Goal: Task Accomplishment & Management: Use online tool/utility

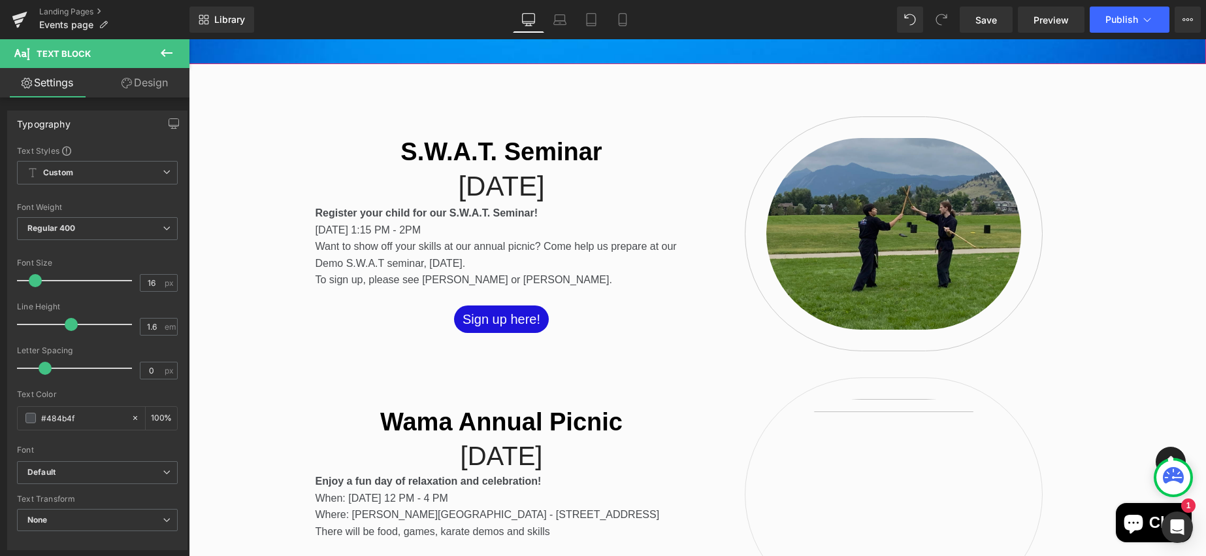
scroll to position [423, 0]
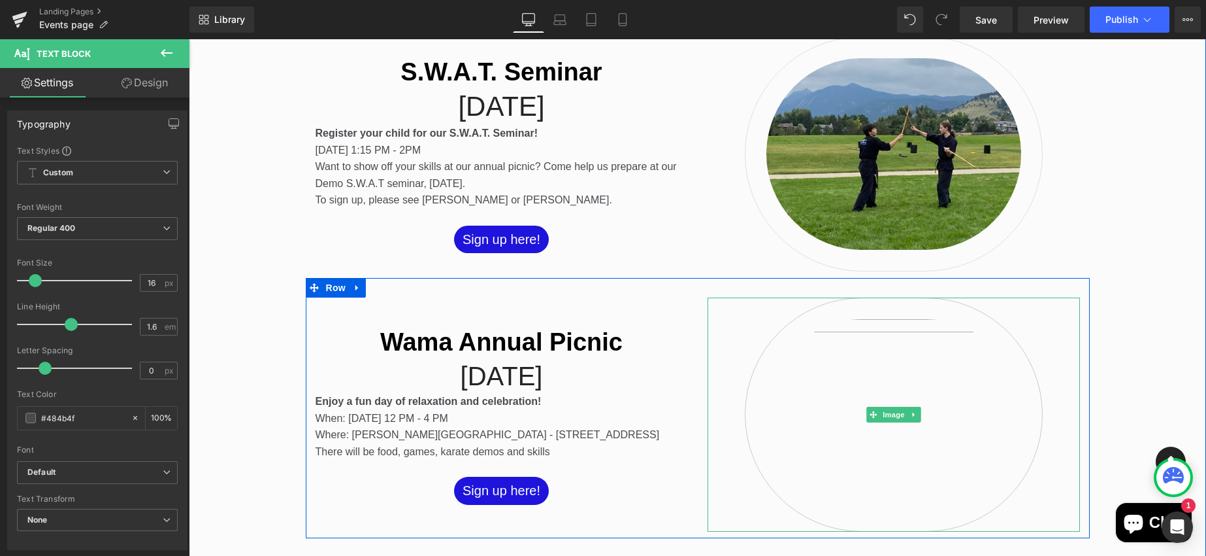
click at [871, 393] on img at bounding box center [894, 414] width 298 height 235
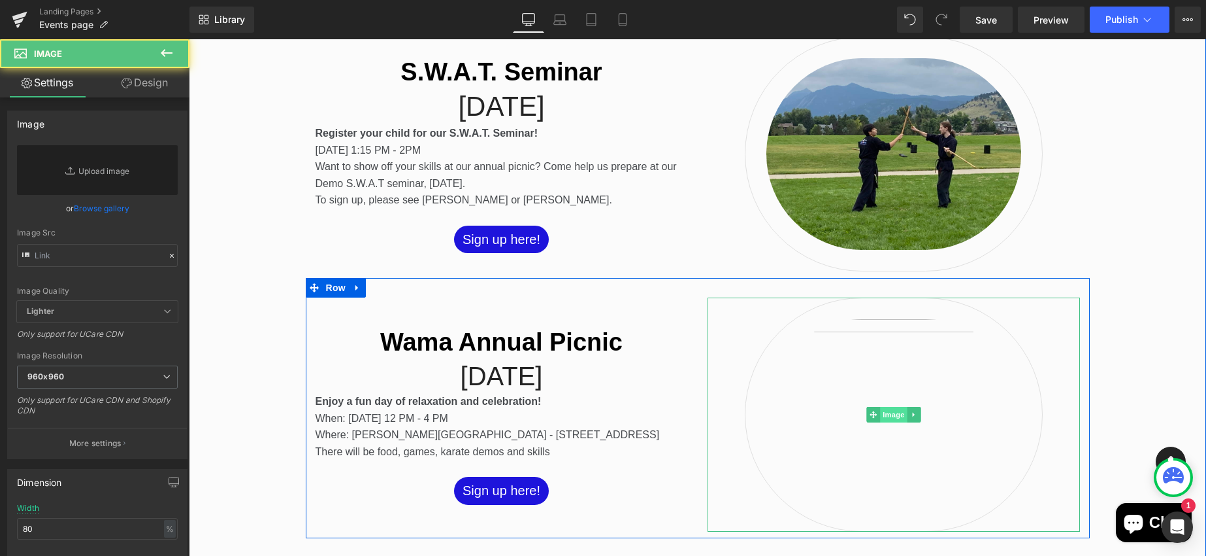
click at [893, 413] on span "Image" at bounding box center [893, 415] width 27 height 16
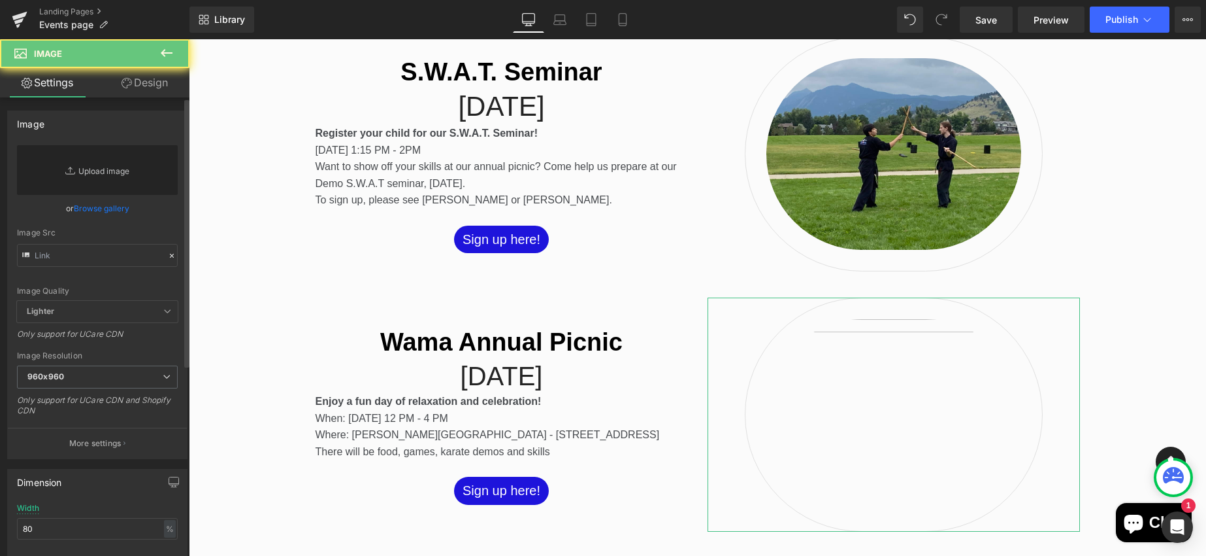
click at [104, 154] on link "Replace Image" at bounding box center [97, 170] width 161 height 50
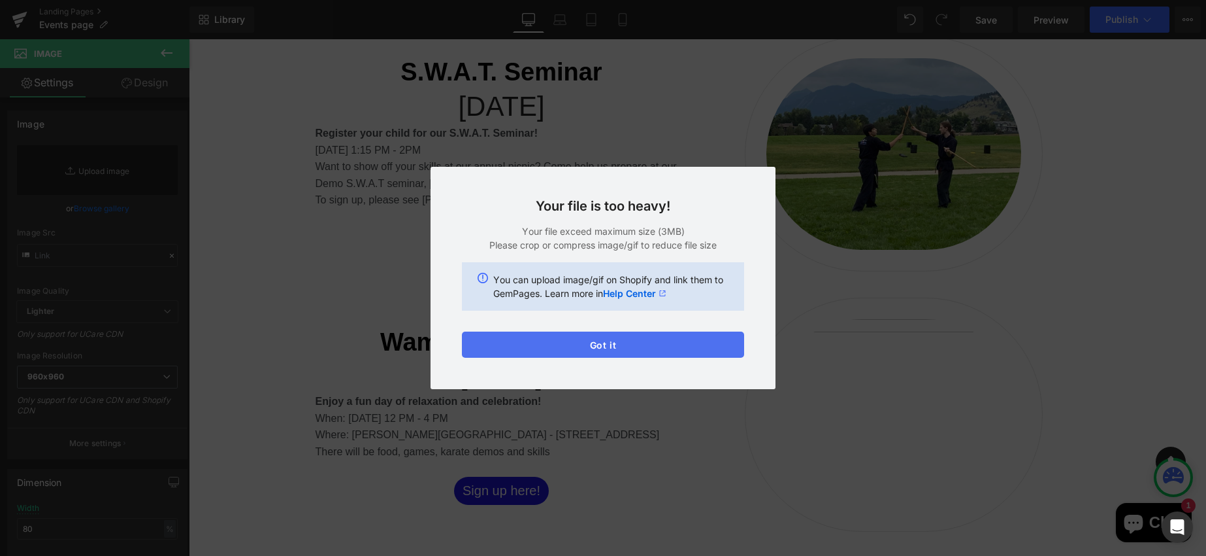
click at [678, 335] on button "Got it" at bounding box center [603, 344] width 282 height 26
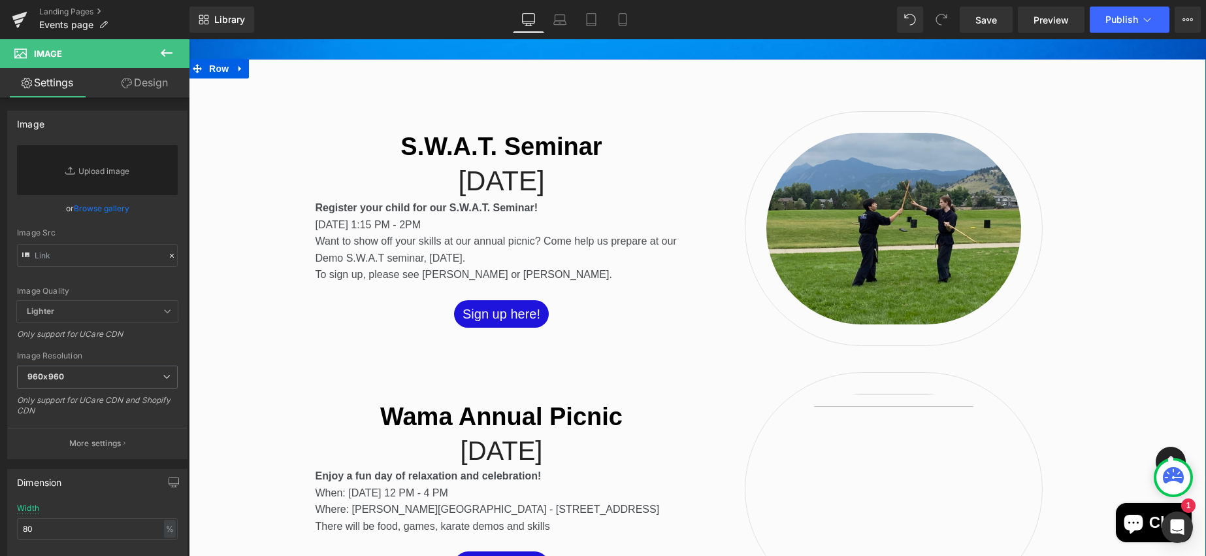
scroll to position [0, 0]
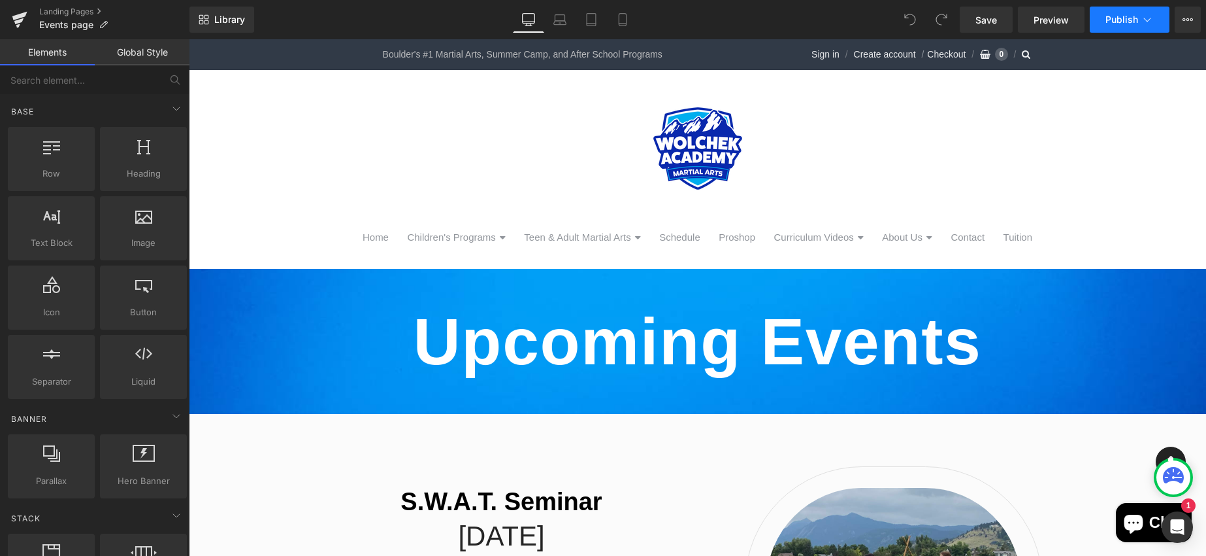
click at [1118, 23] on span "Publish" at bounding box center [1122, 19] width 33 height 10
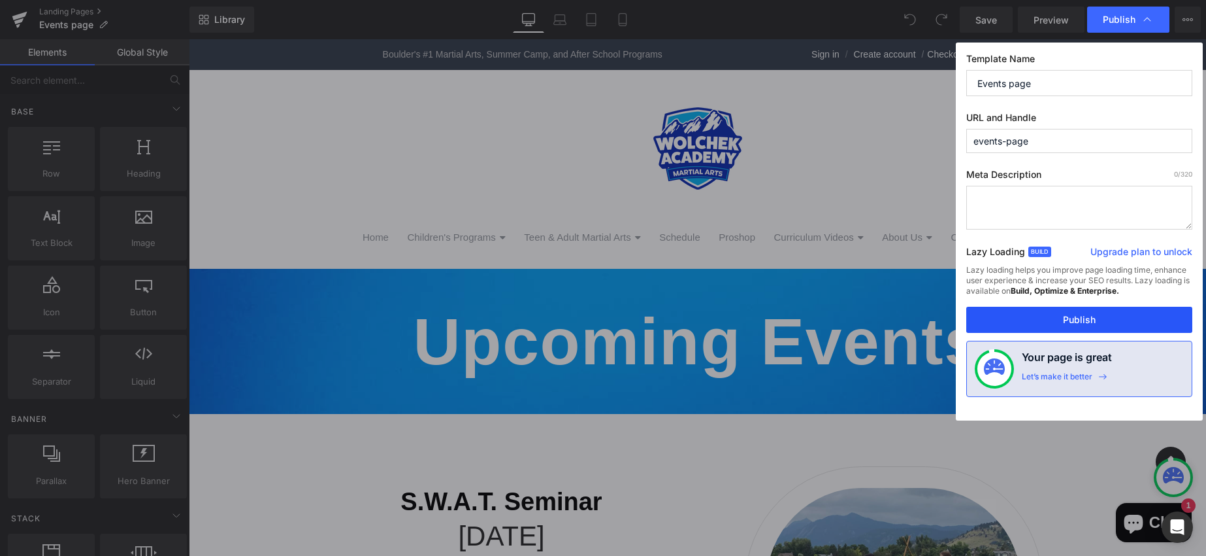
click at [1123, 310] on button "Publish" at bounding box center [1080, 320] width 226 height 26
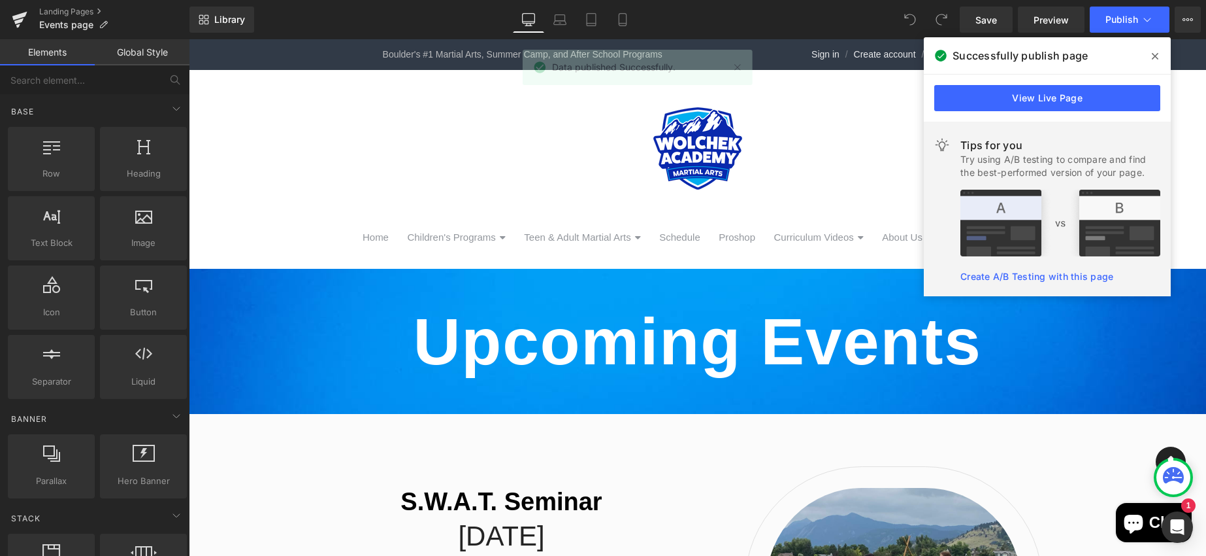
click at [1147, 58] on span at bounding box center [1155, 56] width 21 height 21
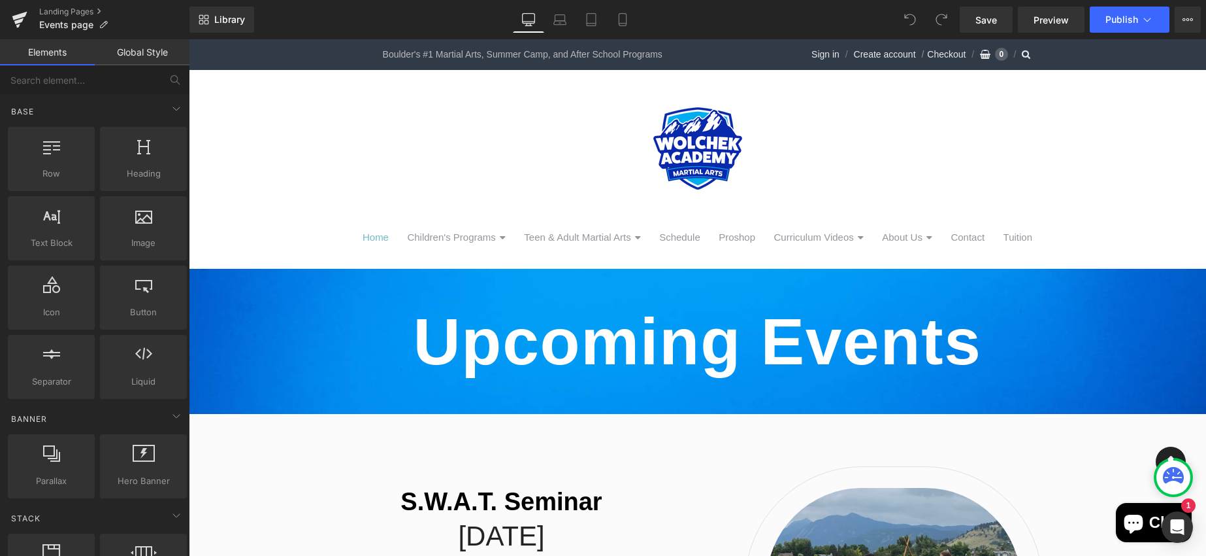
click at [374, 237] on link "Home" at bounding box center [376, 237] width 42 height 18
